Goal: Task Accomplishment & Management: Manage account settings

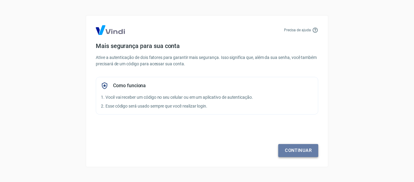
click at [296, 148] on link "Continuar" at bounding box center [298, 150] width 40 height 13
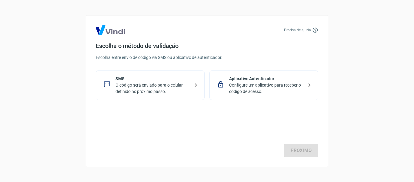
click at [184, 80] on p "SMS" at bounding box center [152, 78] width 74 height 6
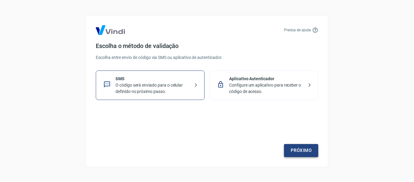
click at [305, 149] on link "Próximo" at bounding box center [301, 150] width 34 height 13
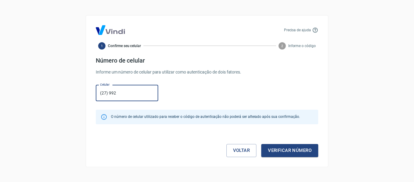
type input "[PHONE_NUMBER]"
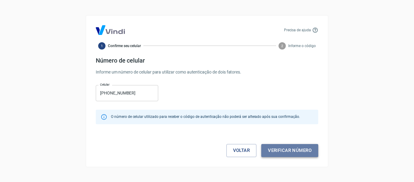
click at [299, 149] on button "Verificar número" at bounding box center [289, 150] width 57 height 13
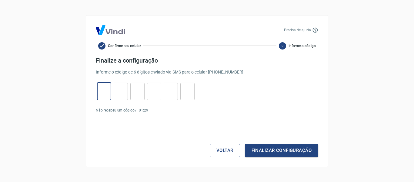
click at [109, 95] on input "tel" at bounding box center [104, 91] width 14 height 13
click at [172, 112] on link "Enviar novamente" at bounding box center [165, 110] width 29 height 4
click at [105, 93] on input "tel" at bounding box center [104, 91] width 14 height 13
type input "4"
type input "8"
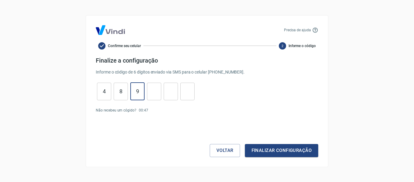
type input "9"
type input "2"
type input "6"
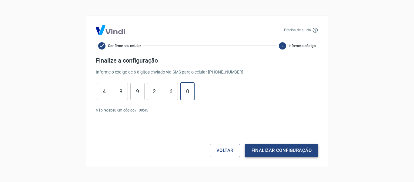
type input "0"
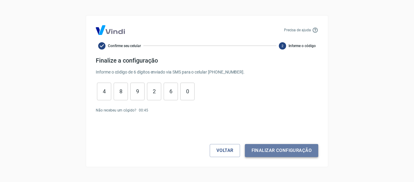
click at [280, 148] on button "Finalizar configuração" at bounding box center [281, 150] width 73 height 13
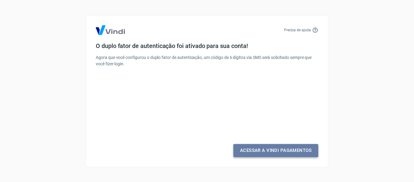
click at [272, 149] on link "Acessar a Vindi Pagamentos" at bounding box center [275, 150] width 85 height 13
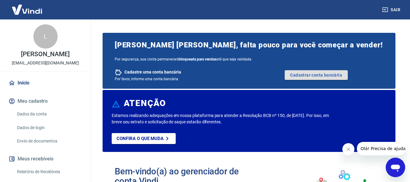
click at [303, 73] on link "Cadastrar conta bancária" at bounding box center [315, 75] width 63 height 10
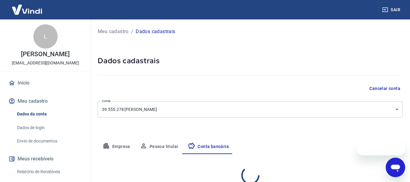
select select "1"
click at [58, 80] on link "Início" at bounding box center [45, 82] width 76 height 13
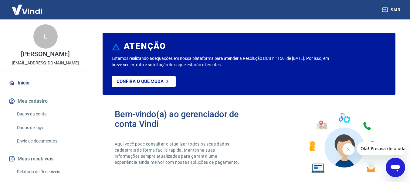
drag, startPoint x: 162, startPoint y: 63, endPoint x: 231, endPoint y: 62, distance: 68.8
click at [231, 62] on p "Estamos realizando adequações em nossa plataforma para atender a Resolução BCB …" at bounding box center [221, 61] width 219 height 13
drag, startPoint x: 234, startPoint y: 62, endPoint x: 230, endPoint y: 66, distance: 5.8
click at [230, 66] on p "Estamos realizando adequações em nossa plataforma para atender a Resolução BCB …" at bounding box center [221, 61] width 219 height 13
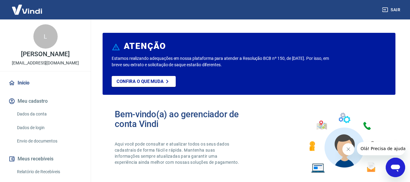
click at [230, 66] on p "Estamos realizando adequações em nossa plataforma para atender a Resolução BCB …" at bounding box center [221, 61] width 219 height 13
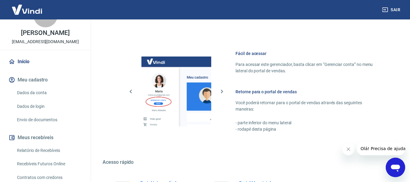
scroll to position [61, 0]
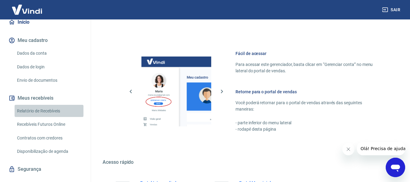
click at [51, 111] on link "Relatório de Recebíveis" at bounding box center [49, 111] width 69 height 12
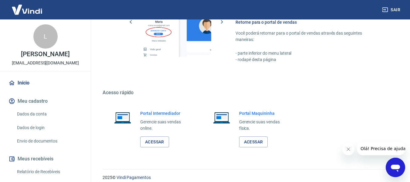
scroll to position [379, 0]
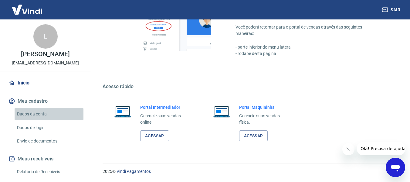
click at [49, 114] on link "Dados da conta" at bounding box center [49, 114] width 69 height 12
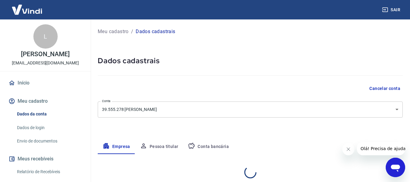
select select "ES"
select select "business"
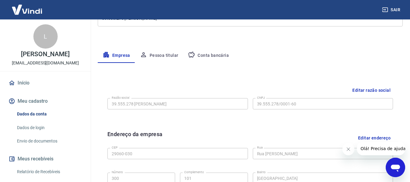
click at [219, 52] on button "Conta bancária" at bounding box center [208, 55] width 51 height 15
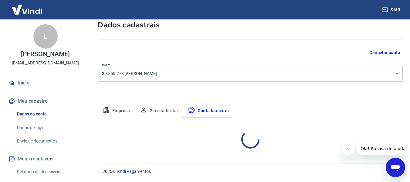
select select "1"
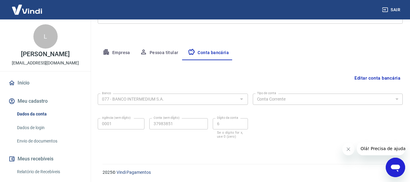
scroll to position [95, 0]
